Goal: Communication & Community: Participate in discussion

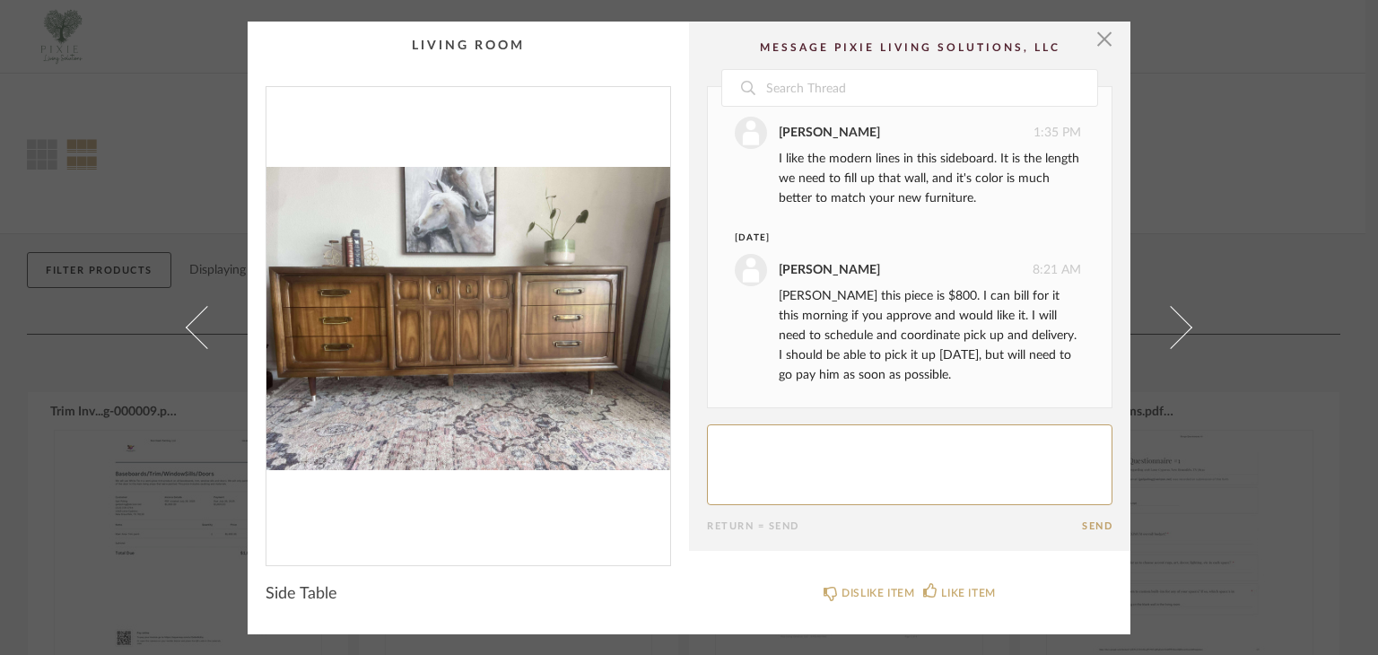
click at [723, 448] on textarea at bounding box center [909, 464] width 405 height 81
type textarea "I do like this piece and the price isn't bad. Let's go for it."
click at [1085, 521] on button "Send" at bounding box center [1097, 526] width 30 height 12
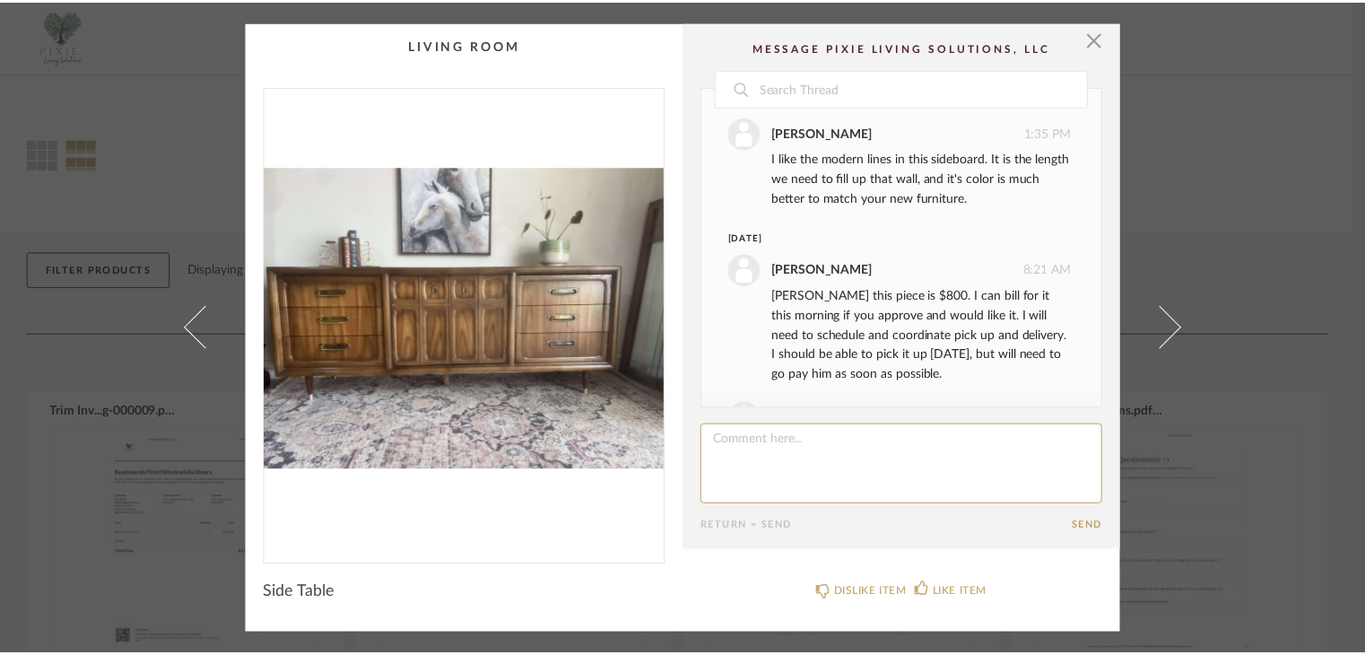
scroll to position [116, 0]
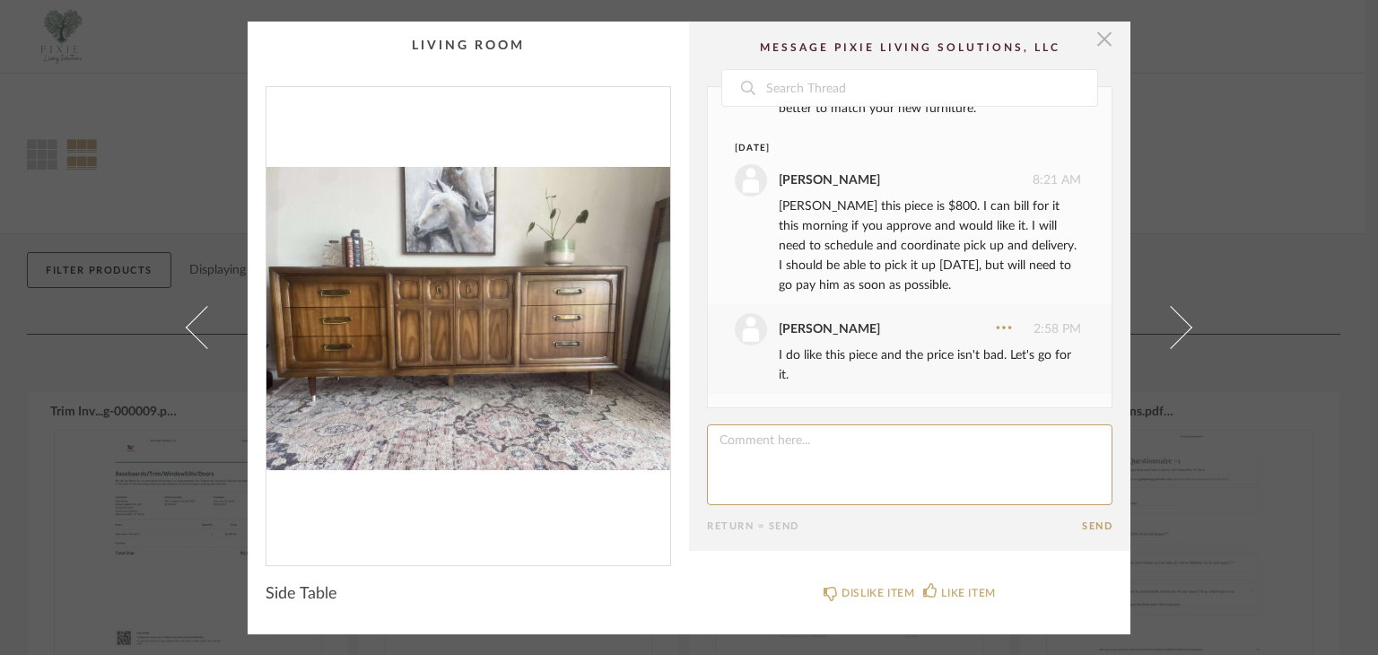
click at [1098, 43] on span "button" at bounding box center [1104, 40] width 36 height 36
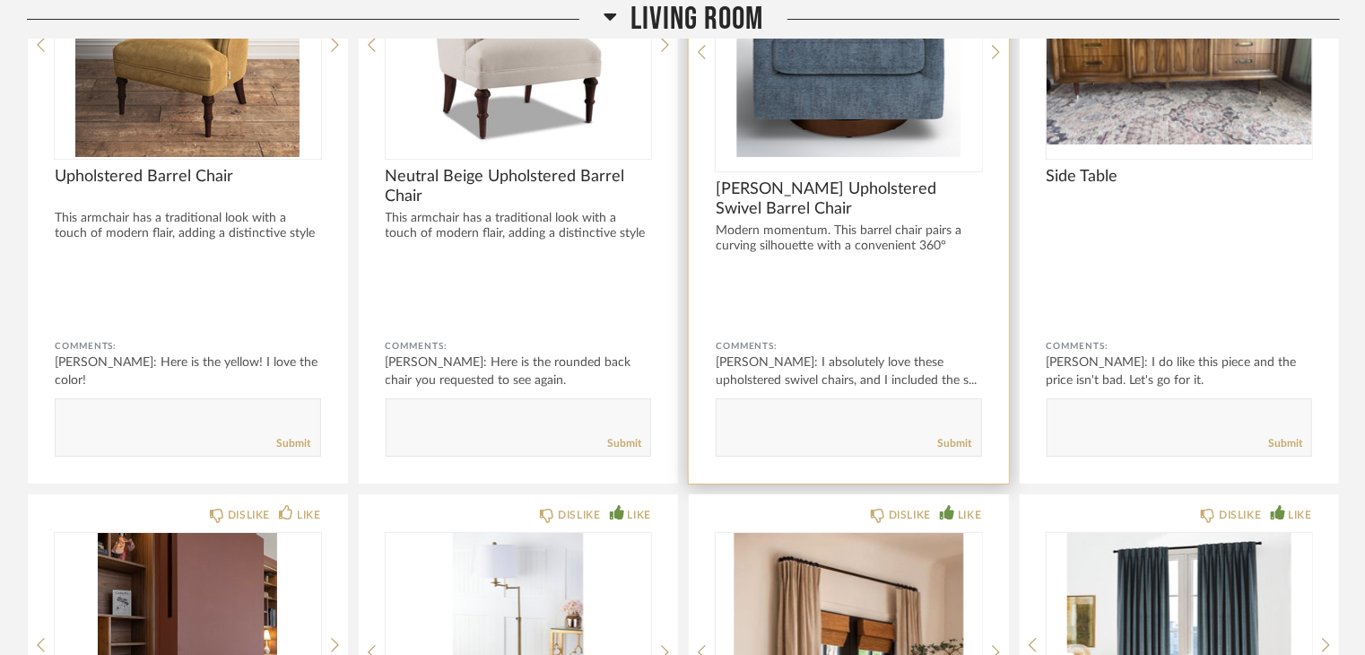
scroll to position [3229, 0]
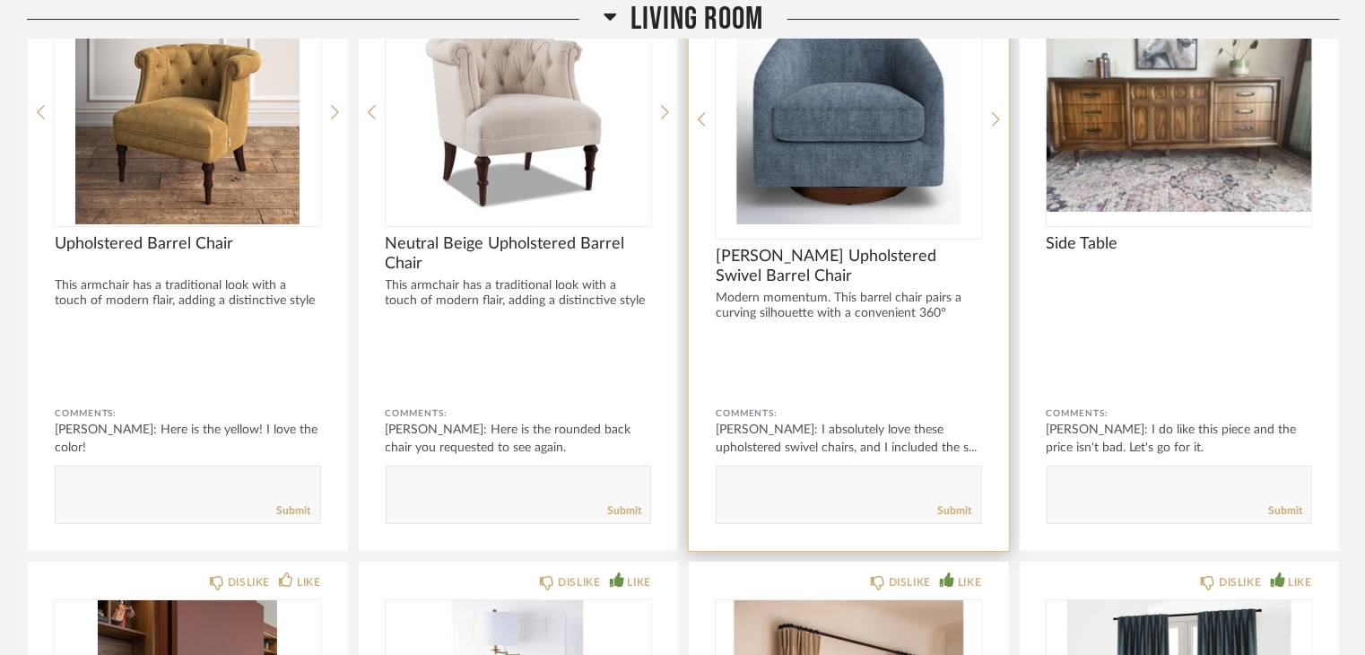
click at [811, 252] on span "[PERSON_NAME] Upholstered Swivel Barrel Chair" at bounding box center [849, 266] width 266 height 39
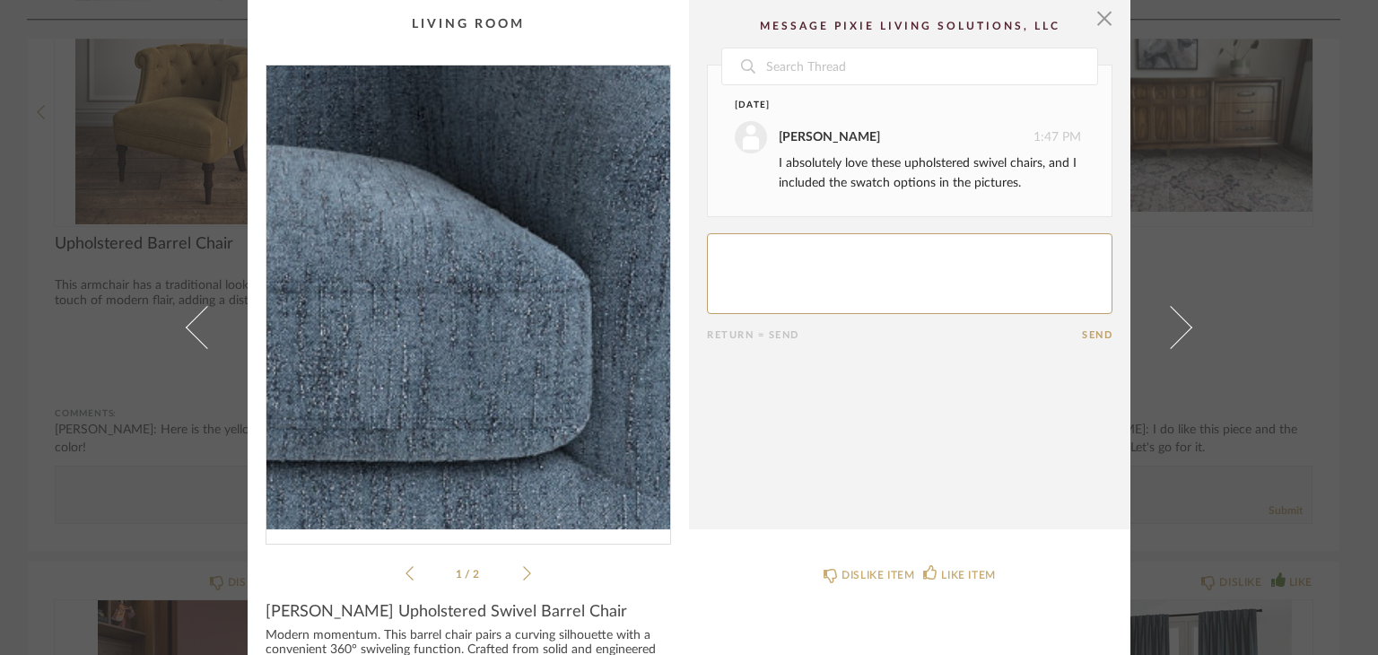
scroll to position [81, 0]
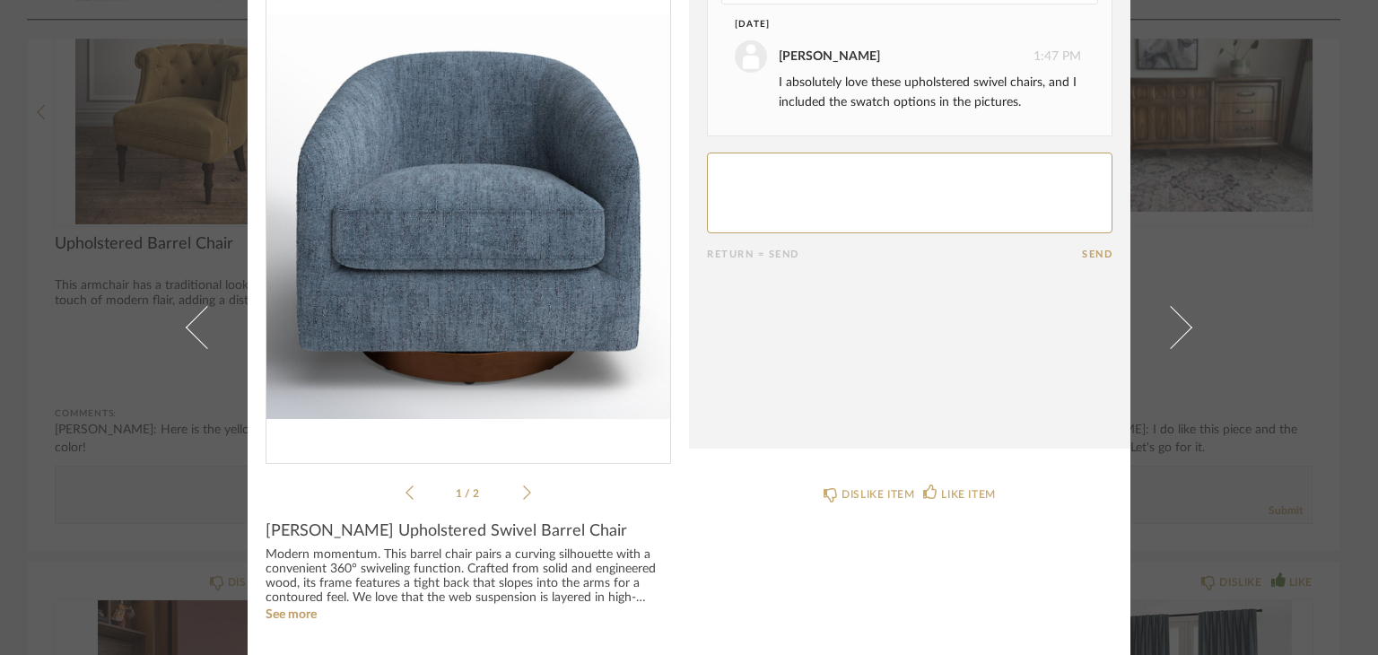
click at [523, 492] on icon at bounding box center [527, 492] width 8 height 16
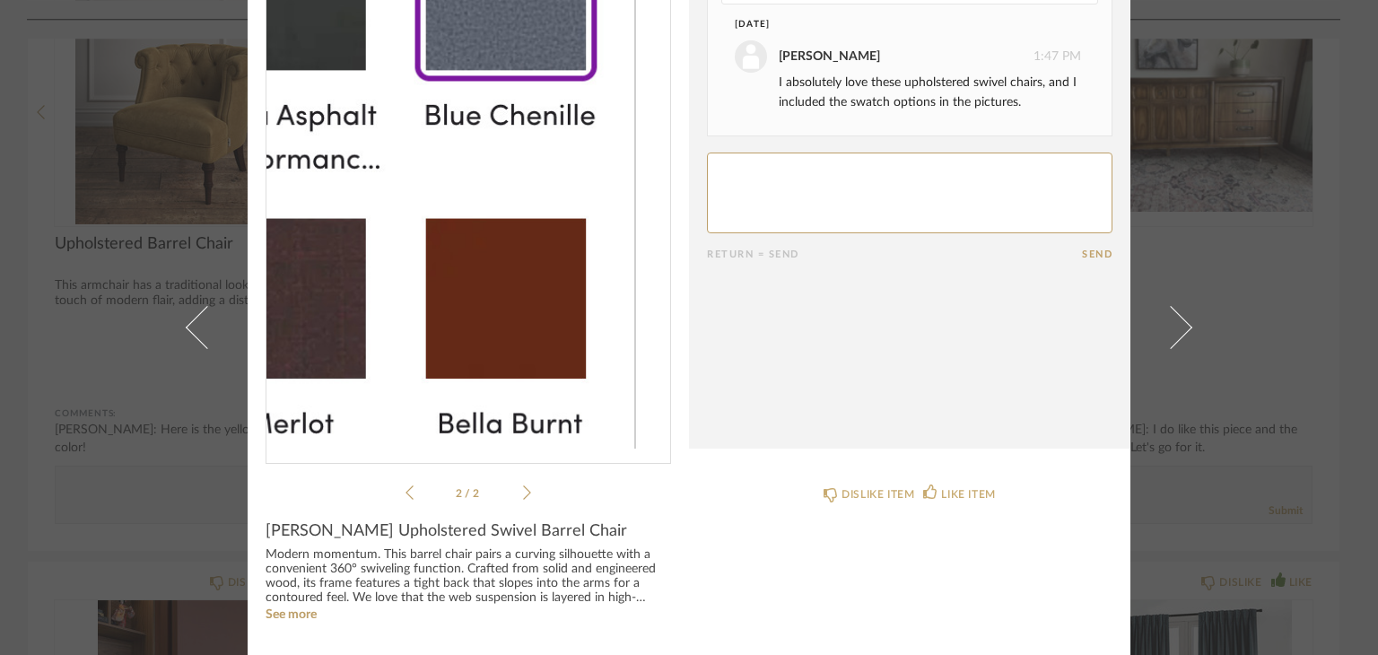
click at [555, 334] on img "1" at bounding box center [468, 217] width 404 height 464
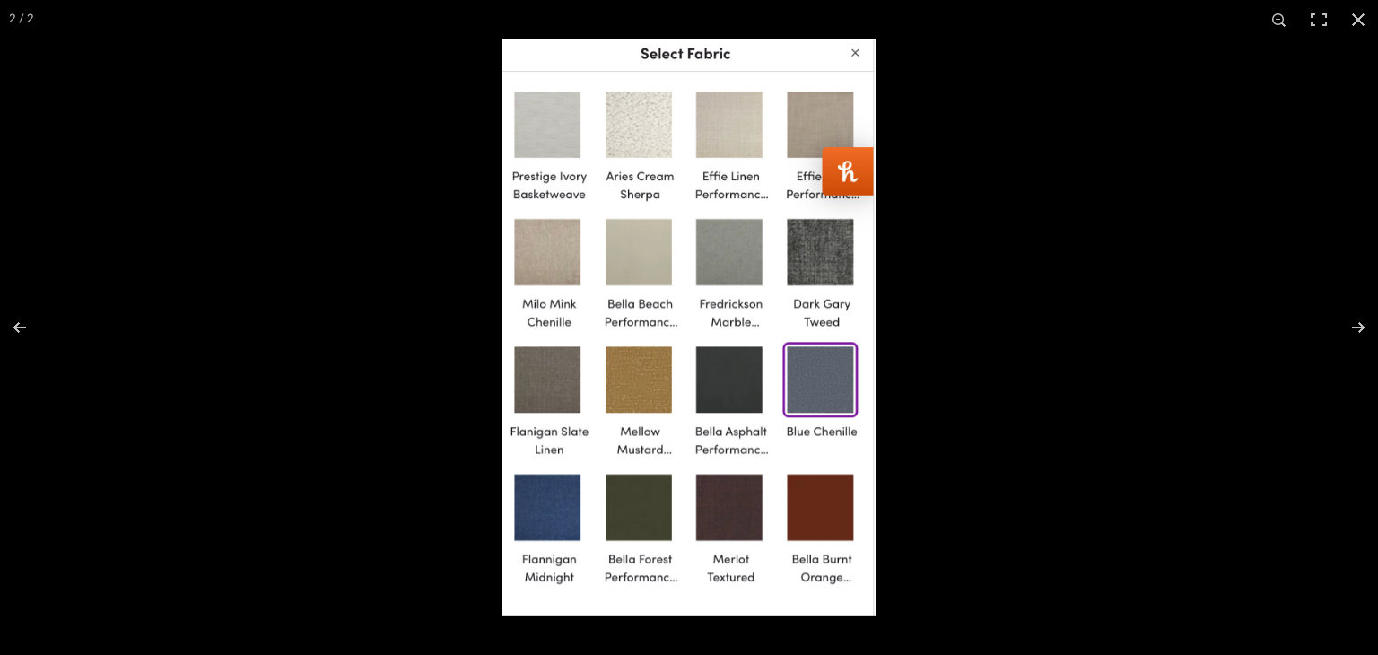
click at [837, 533] on img at bounding box center [688, 327] width 373 height 576
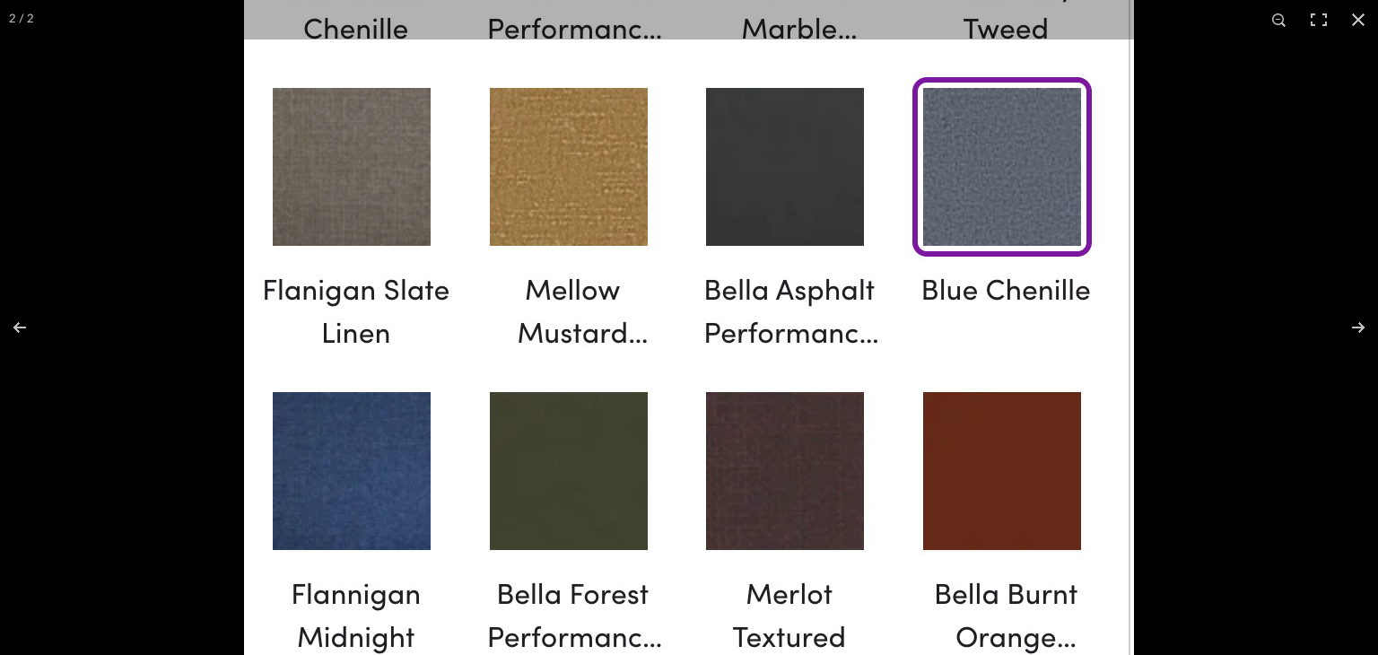
click at [352, 535] on img at bounding box center [689, 42] width 890 height 1372
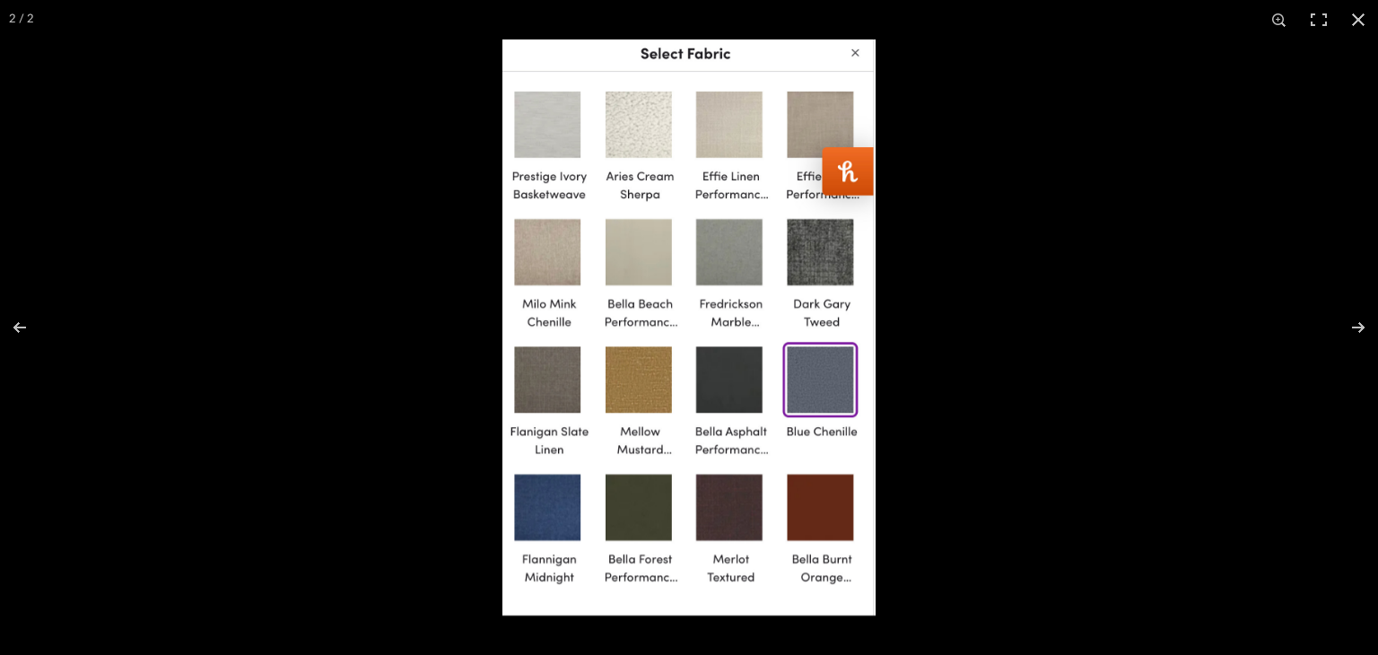
click at [795, 367] on img at bounding box center [688, 327] width 373 height 576
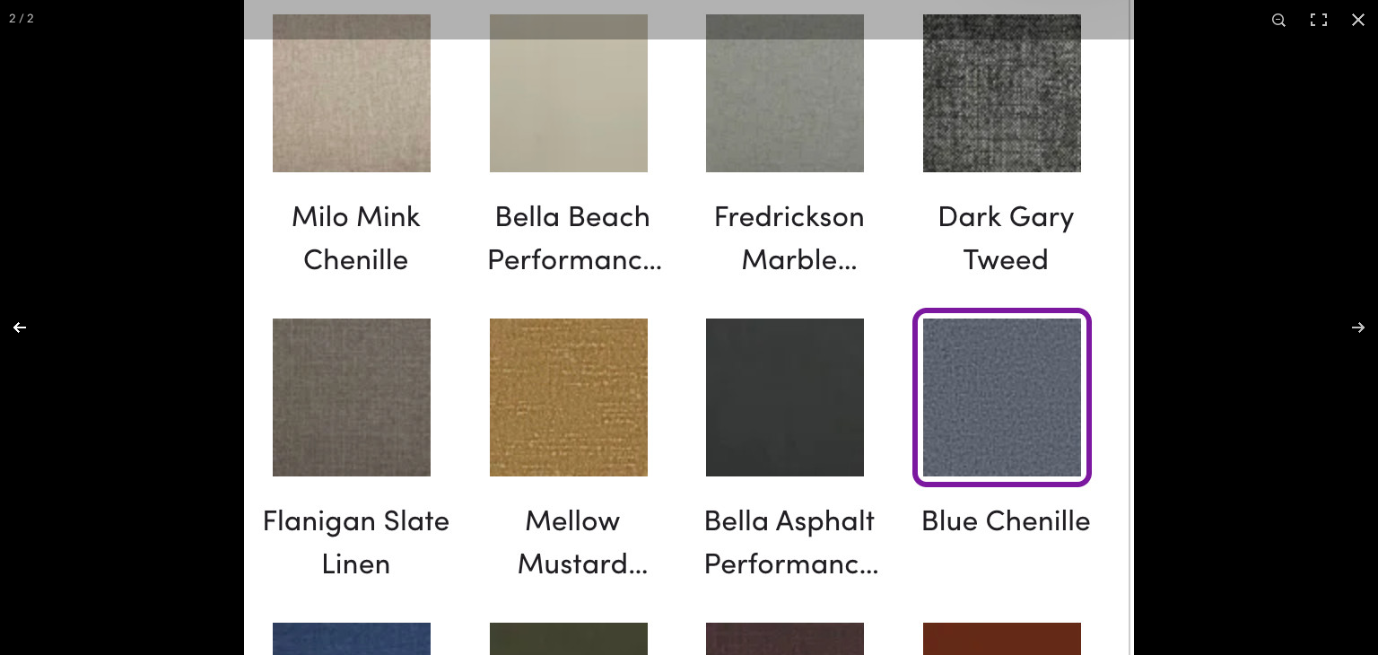
click at [14, 326] on button at bounding box center [31, 328] width 63 height 90
